Goal: Check status: Check status

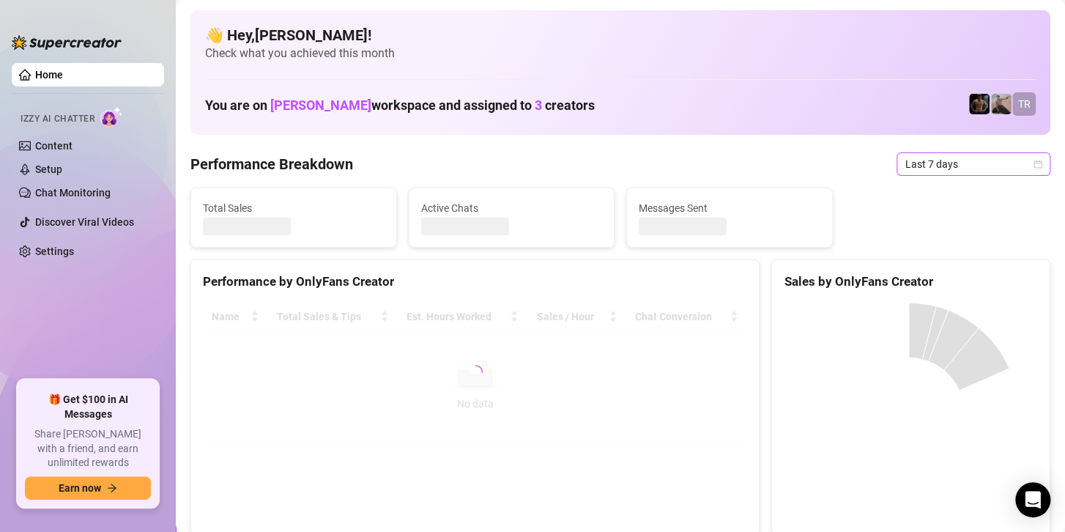
click at [930, 166] on span "Last 7 days" at bounding box center [974, 164] width 136 height 22
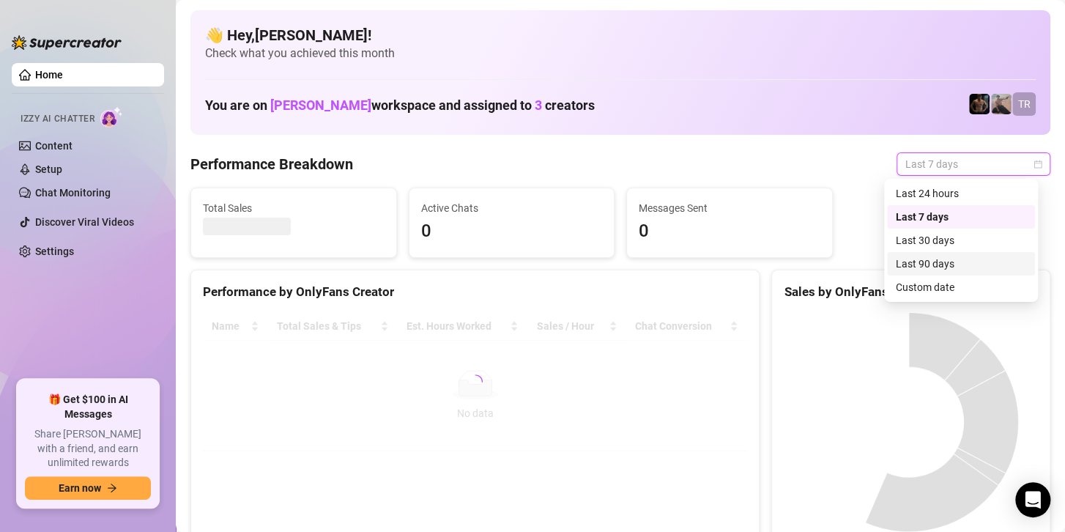
click at [923, 289] on div "Custom date" at bounding box center [961, 287] width 130 height 16
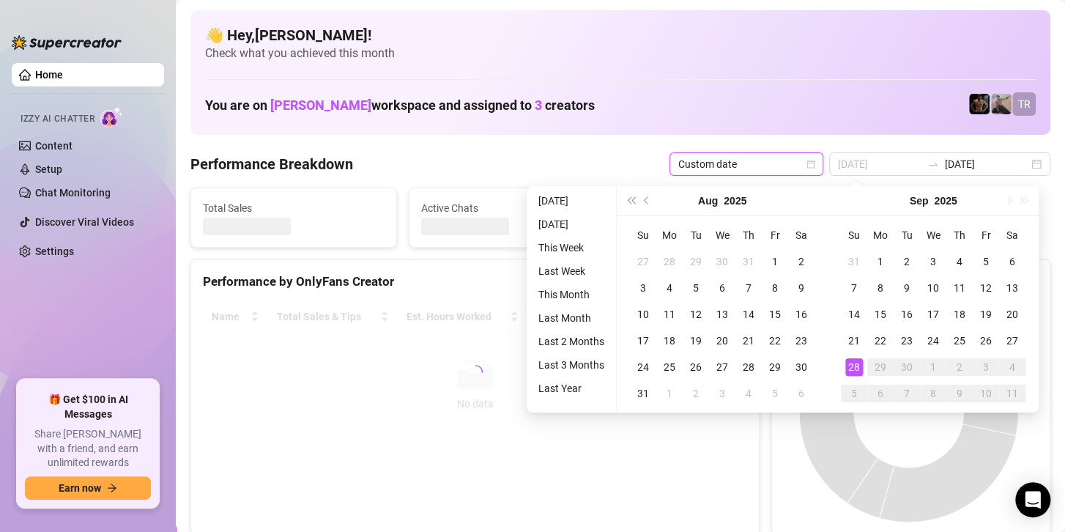
click at [855, 364] on div "28" at bounding box center [854, 367] width 18 height 18
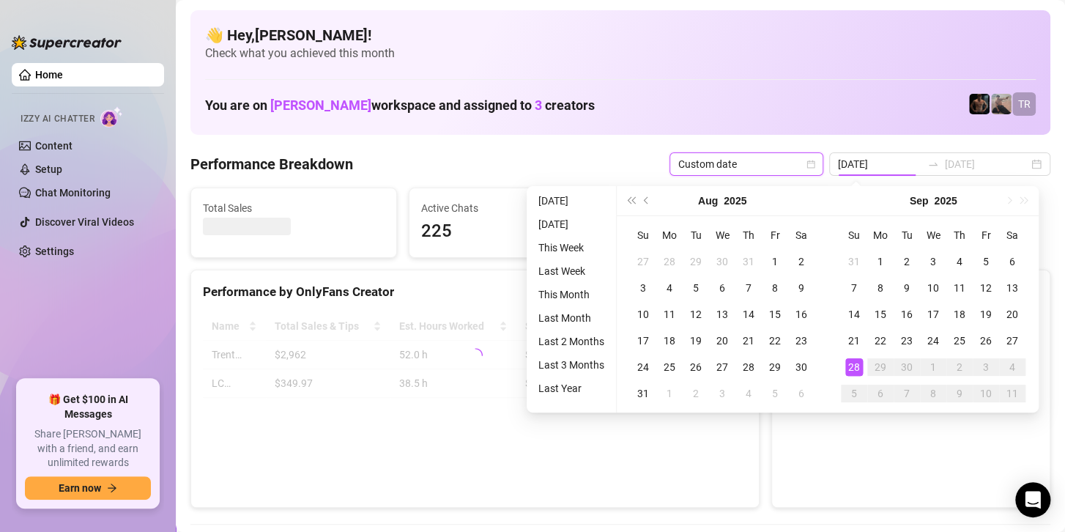
type input "[DATE]"
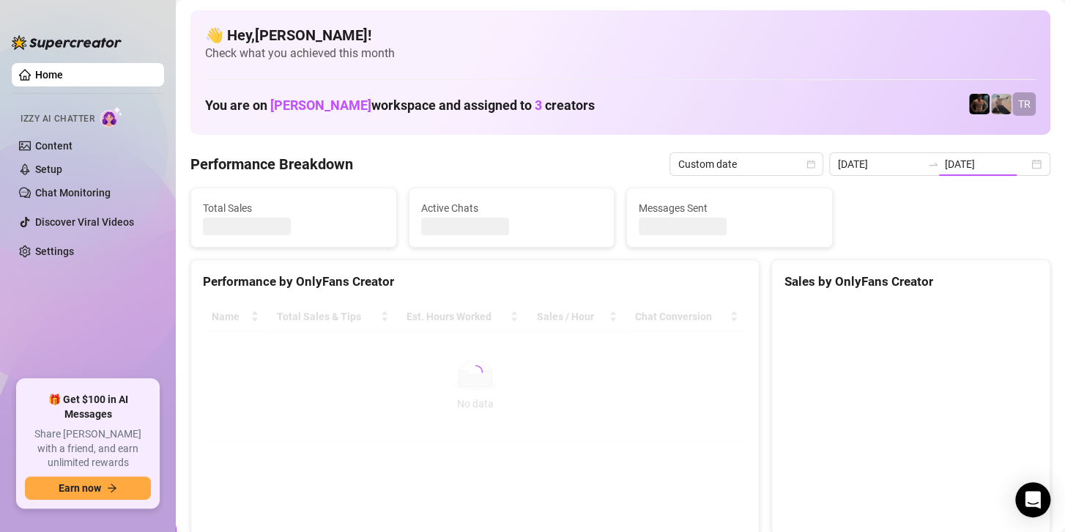
type input "[DATE]"
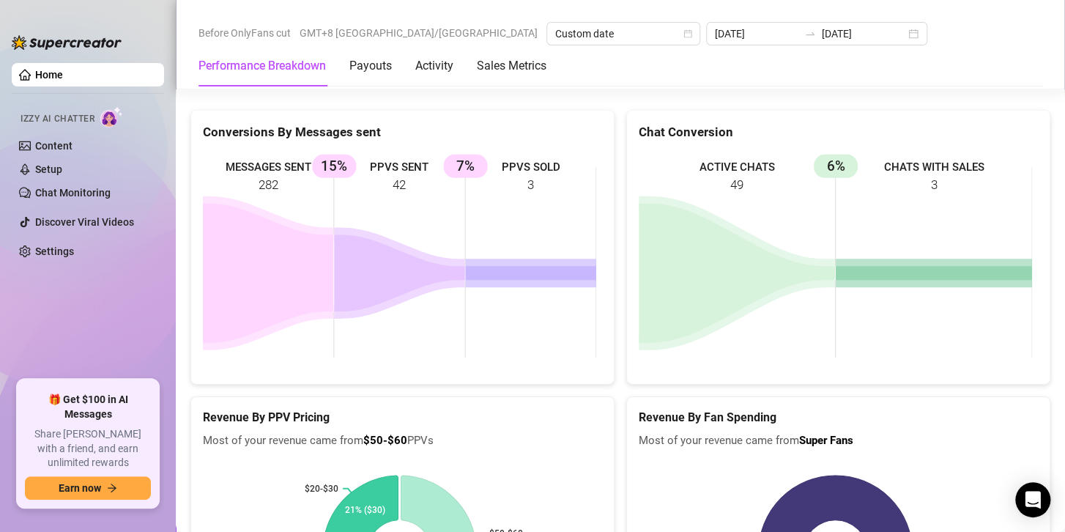
scroll to position [1758, 0]
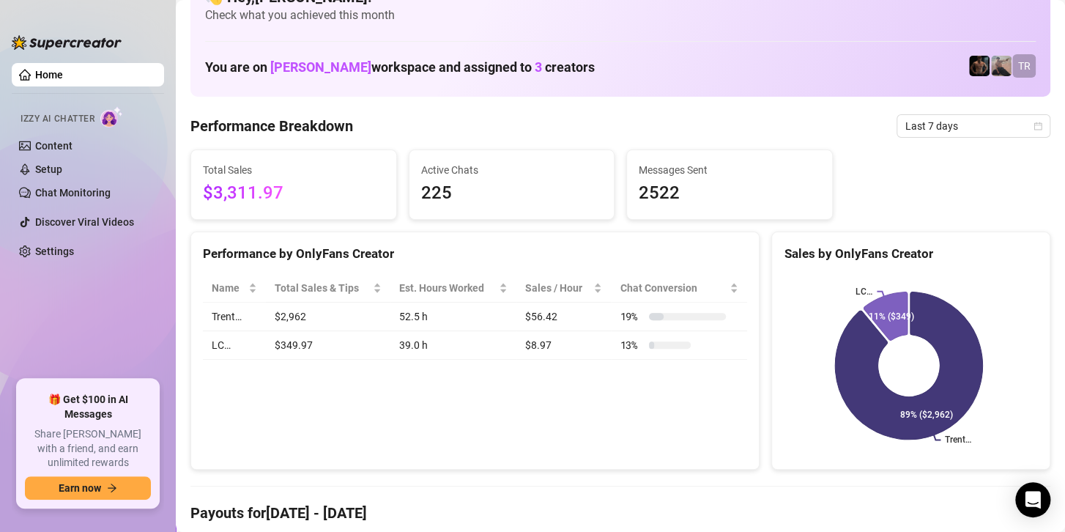
scroll to position [73, 0]
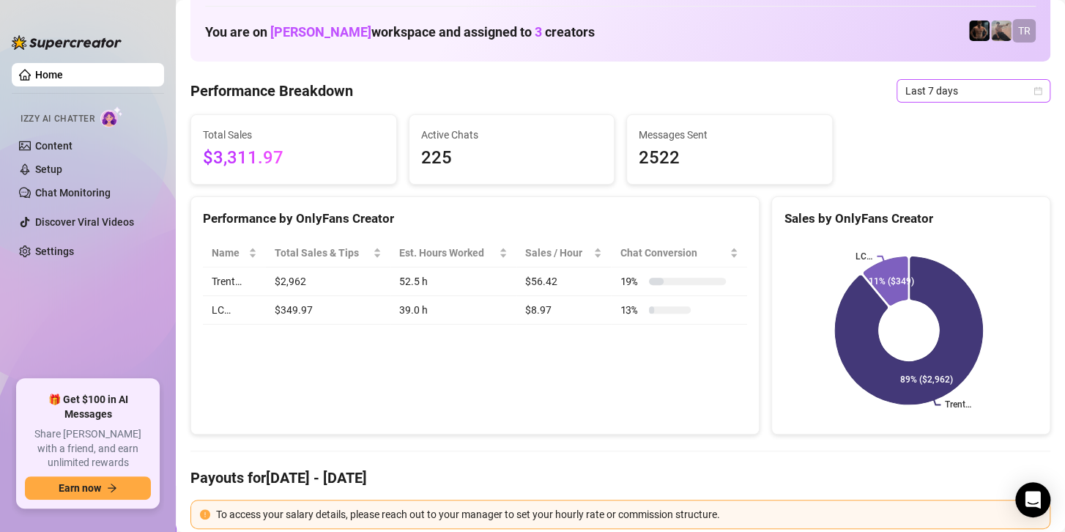
click at [961, 84] on span "Last 7 days" at bounding box center [974, 91] width 136 height 22
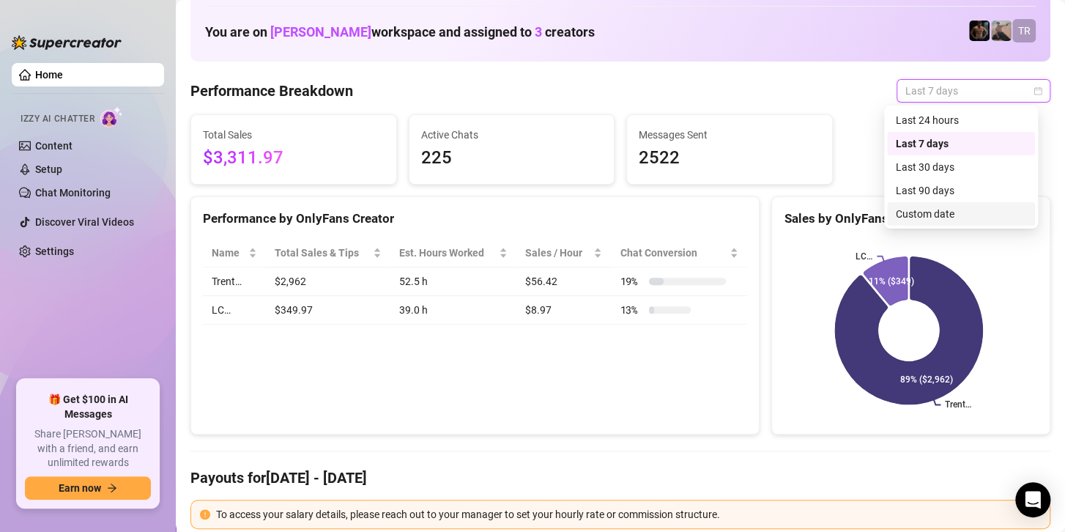
click at [911, 218] on div "Custom date" at bounding box center [961, 214] width 130 height 16
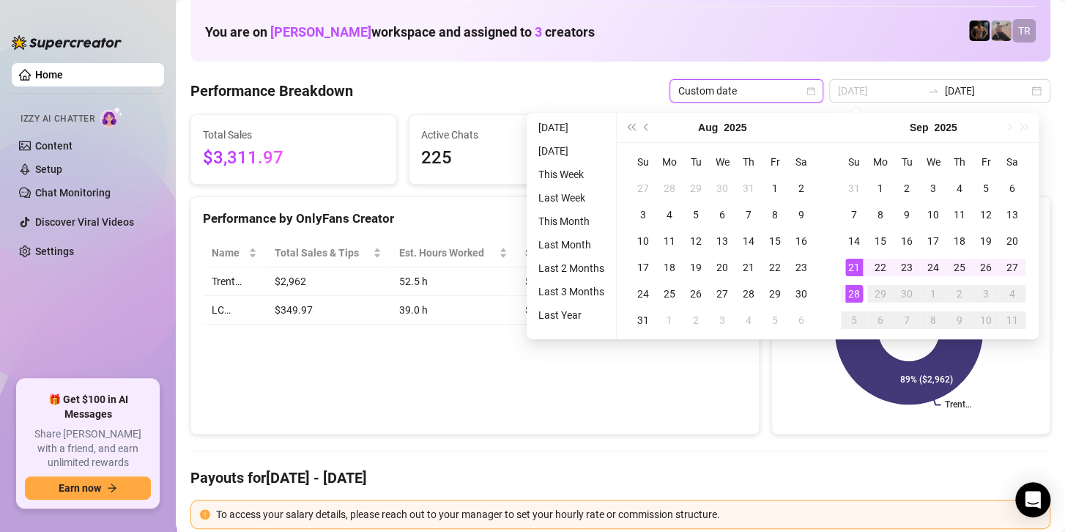
type input "[DATE]"
click at [846, 296] on div "28" at bounding box center [854, 294] width 18 height 18
click at [846, 296] on icon at bounding box center [908, 330] width 147 height 147
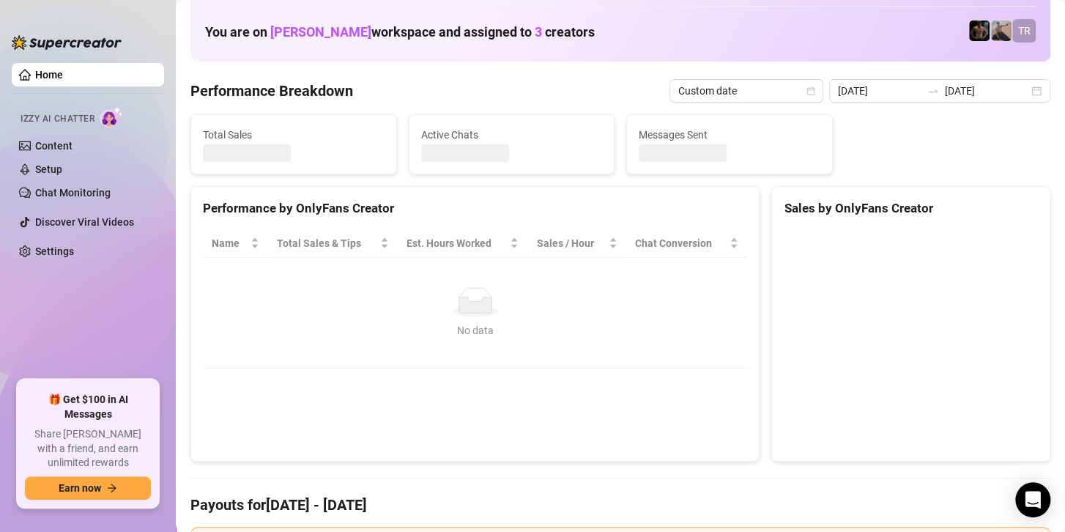
type input "[DATE]"
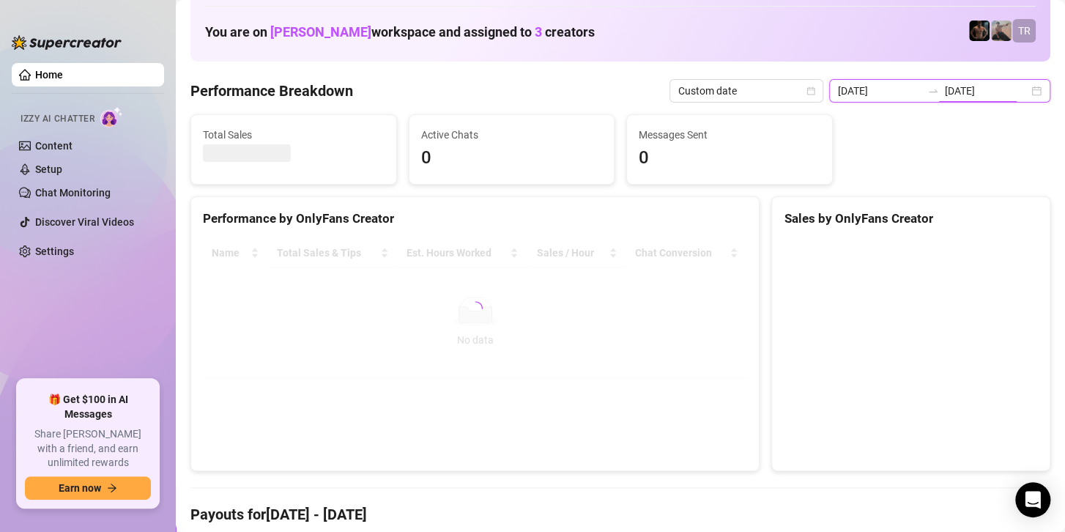
click at [976, 96] on input "[DATE]" at bounding box center [987, 91] width 84 height 16
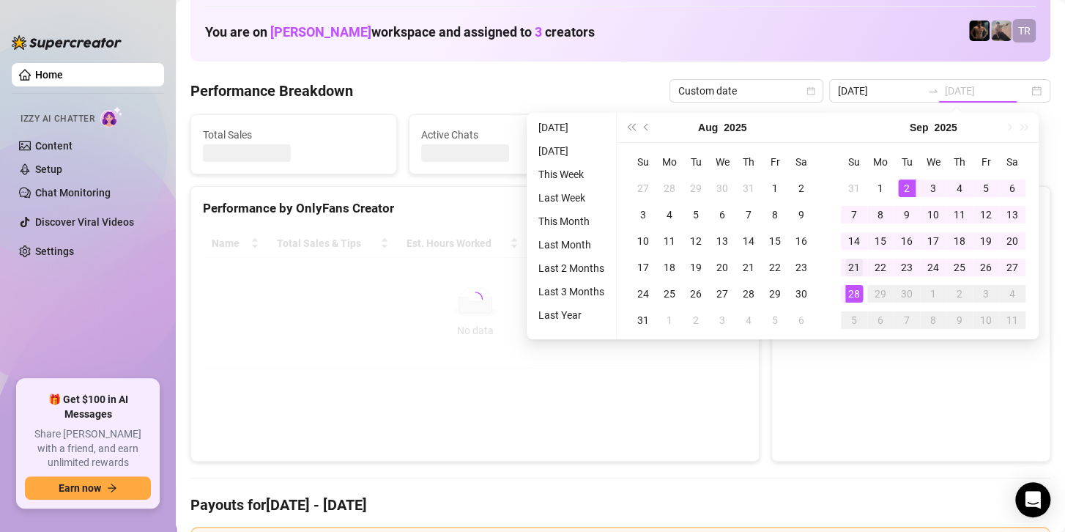
click at [880, 179] on div "1" at bounding box center [881, 188] width 18 height 18
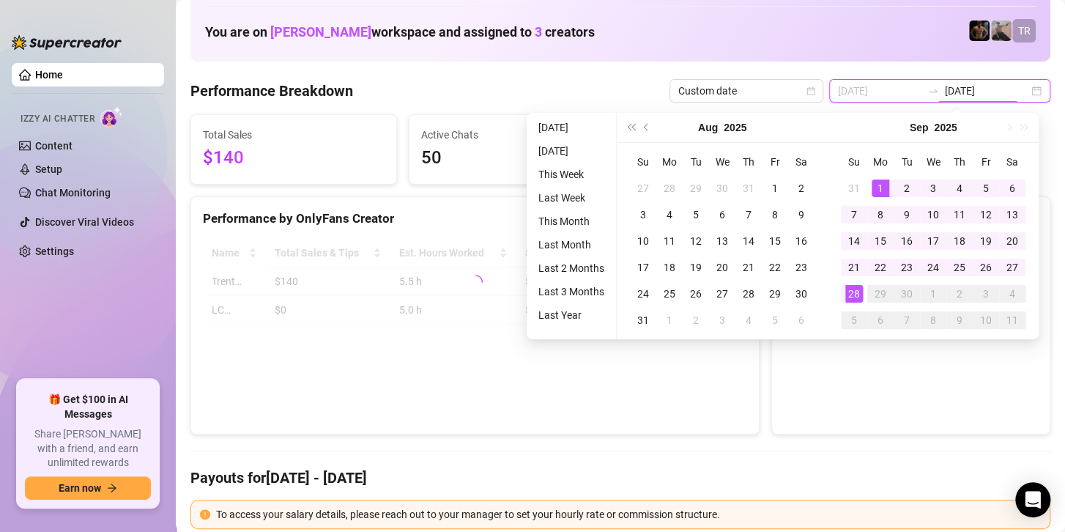
type input "2025-09-01"
click at [858, 291] on div "28" at bounding box center [854, 294] width 18 height 18
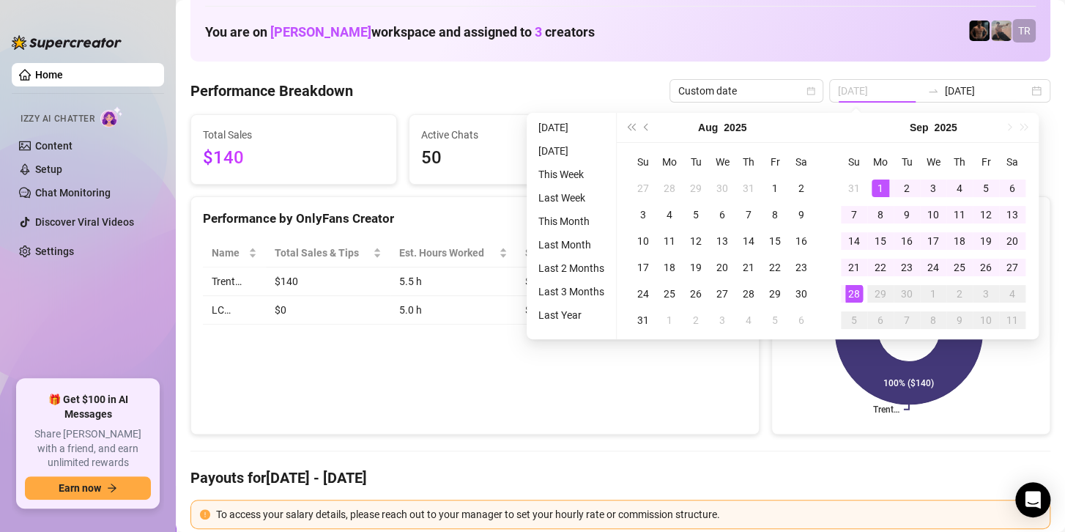
type input "[DATE]"
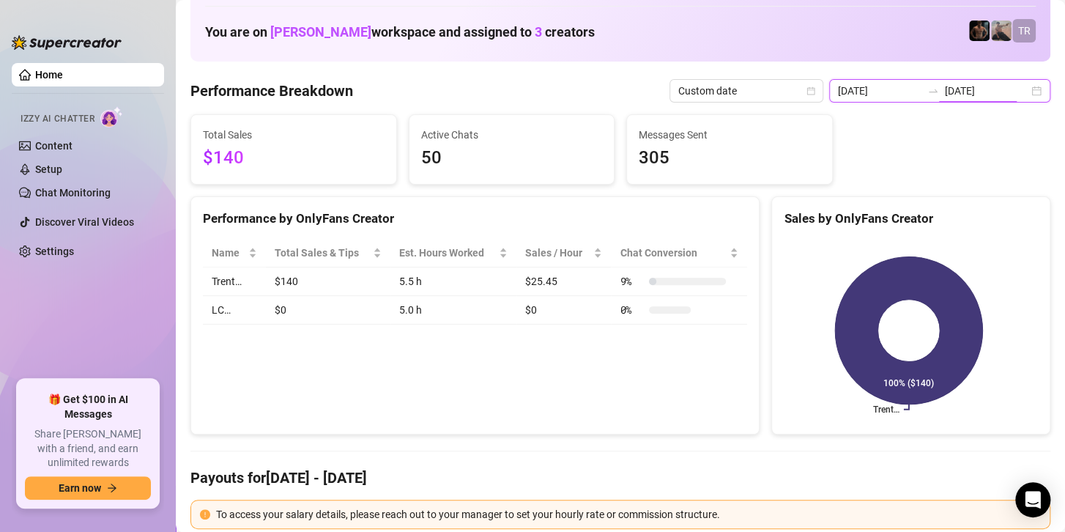
click at [966, 92] on input "[DATE]" at bounding box center [987, 91] width 84 height 16
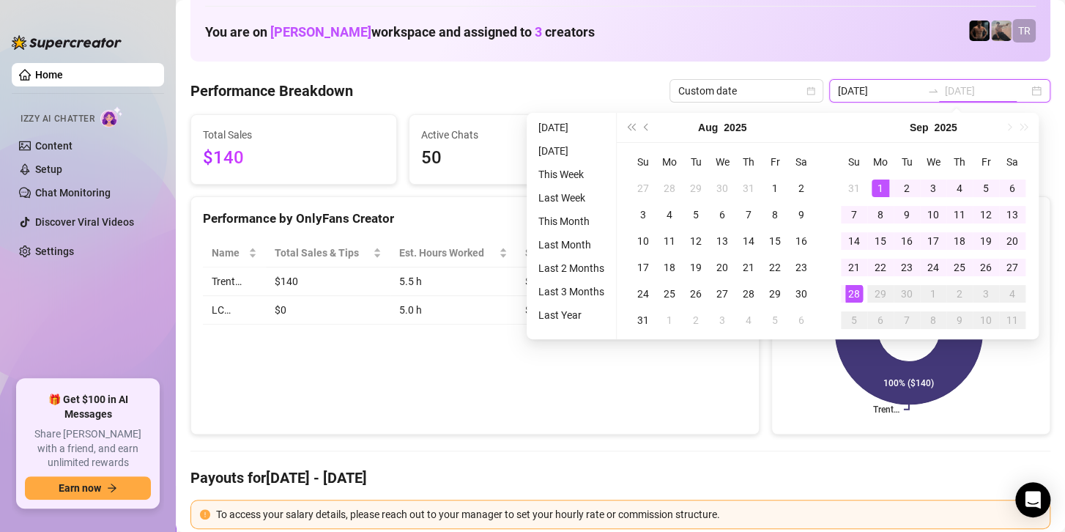
type input "2025-09-01"
drag, startPoint x: 878, startPoint y: 188, endPoint x: 849, endPoint y: 283, distance: 98.9
click at [877, 188] on div "1" at bounding box center [881, 188] width 18 height 18
type input "[DATE]"
click at [850, 297] on div "28" at bounding box center [854, 294] width 18 height 18
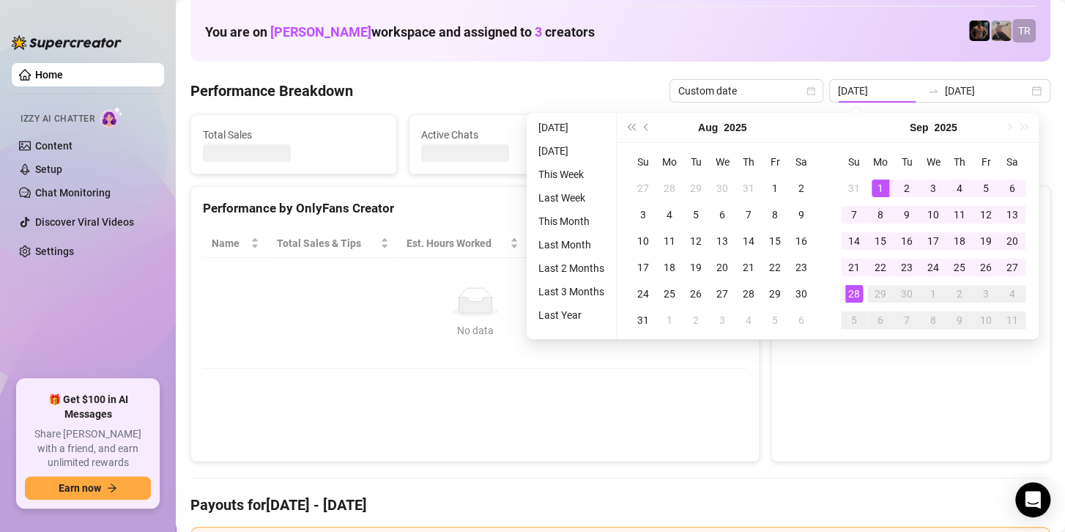
type input "2025-09-01"
type input "[DATE]"
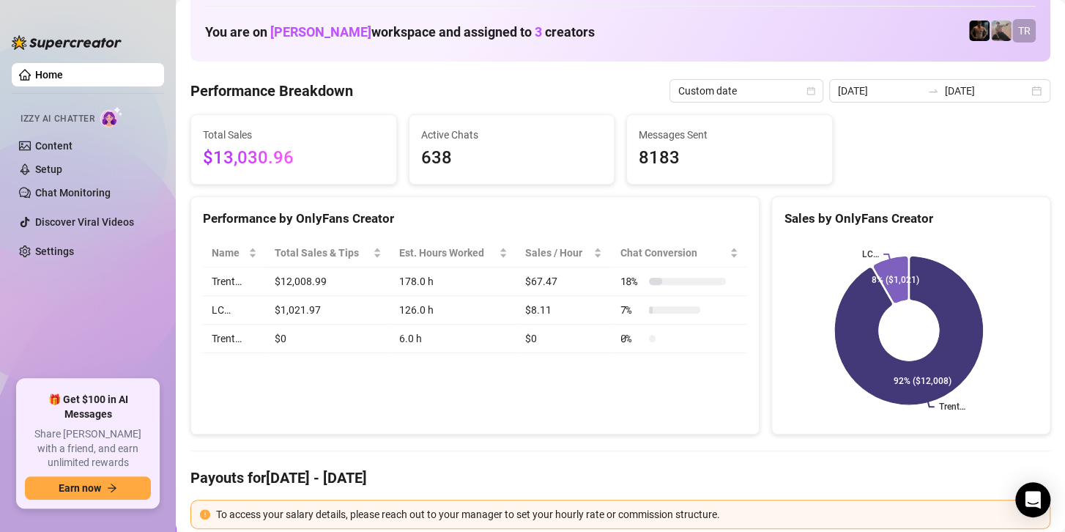
scroll to position [147, 0]
